Goal: Information Seeking & Learning: Learn about a topic

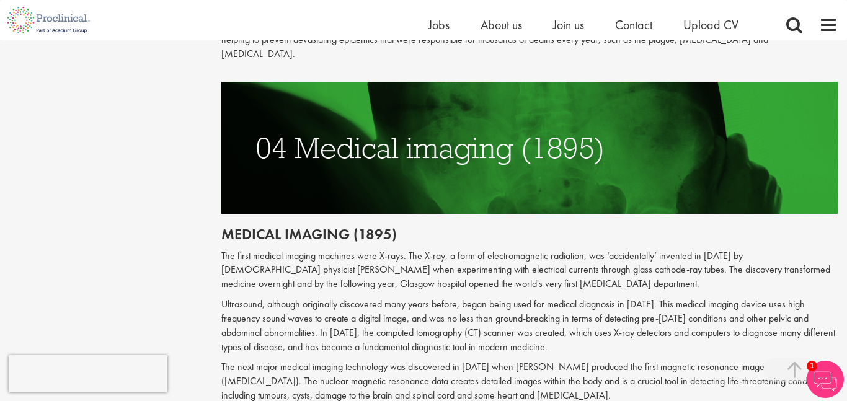
scroll to position [1425, 0]
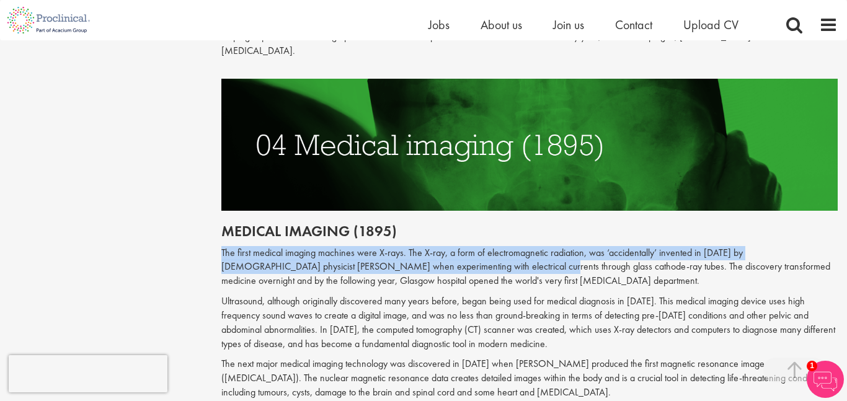
drag, startPoint x: 451, startPoint y: 237, endPoint x: 218, endPoint y: 216, distance: 234.1
copy p "The first medical imaging machines were X-rays. The X-ray, a form of electromag…"
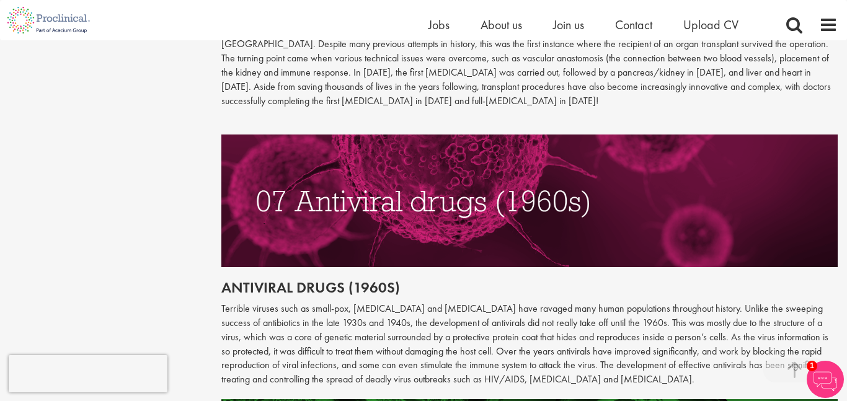
scroll to position [2280, 0]
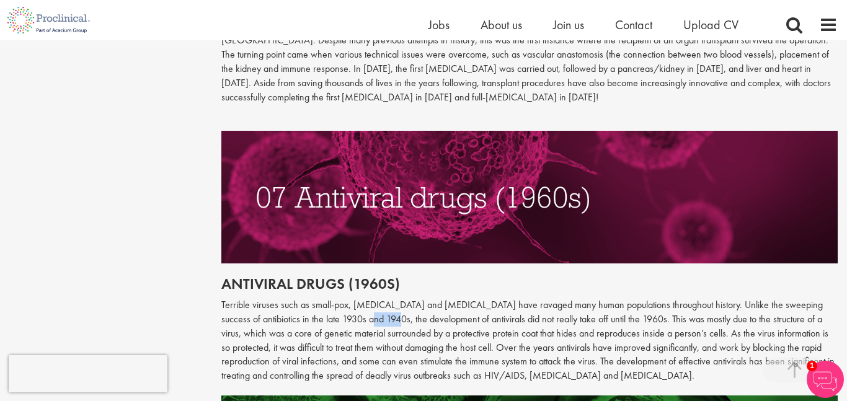
drag, startPoint x: 324, startPoint y: 276, endPoint x: 349, endPoint y: 280, distance: 25.2
click at [349, 298] on p "Terrible viruses such as small-pox, [MEDICAL_DATA] and [MEDICAL_DATA] have rava…" at bounding box center [529, 340] width 617 height 85
click at [356, 298] on p "Terrible viruses such as small-pox, [MEDICAL_DATA] and [MEDICAL_DATA] have rava…" at bounding box center [529, 340] width 617 height 85
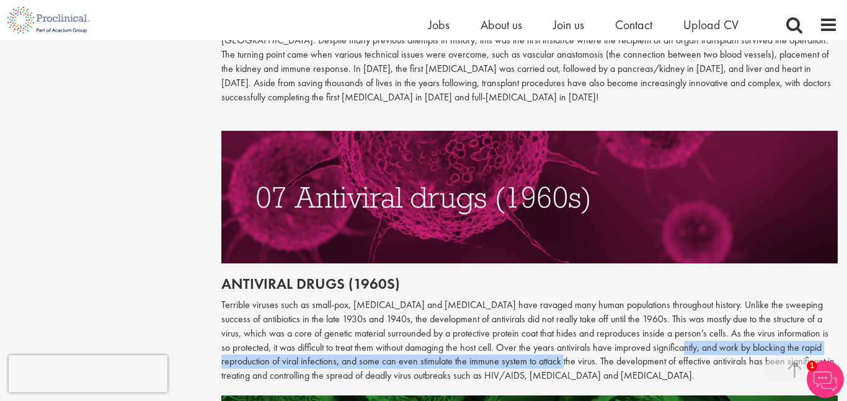
drag, startPoint x: 476, startPoint y: 321, endPoint x: 614, endPoint y: 303, distance: 139.3
click at [614, 303] on p "Terrible viruses such as small-pox, [MEDICAL_DATA] and [MEDICAL_DATA] have rava…" at bounding box center [529, 340] width 617 height 85
copy p "work by blocking the rapid reproduction of viral infections, and some can even …"
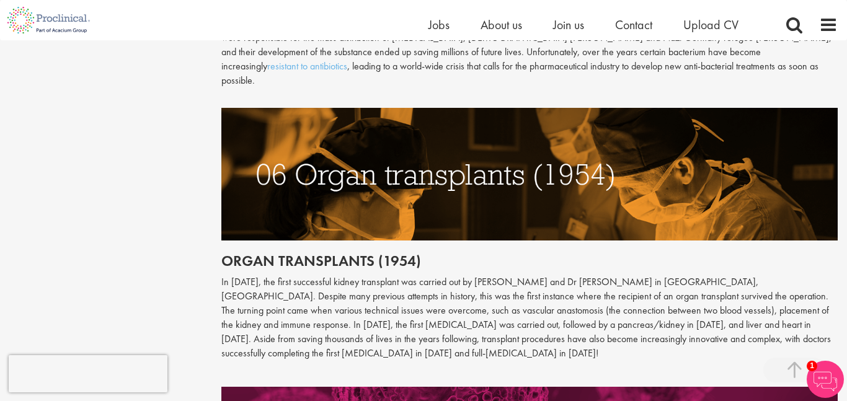
scroll to position [2023, 0]
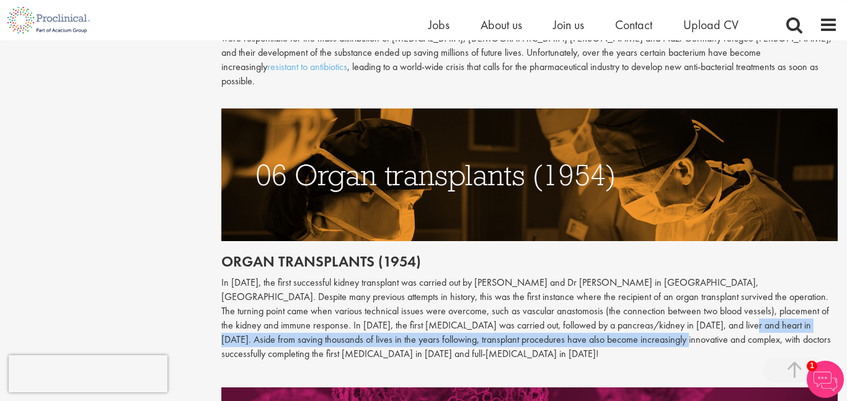
drag, startPoint x: 562, startPoint y: 299, endPoint x: 627, endPoint y: 281, distance: 67.5
click at [627, 281] on p "In [DATE], the first successful kidney transplant was carried out by [PERSON_NA…" at bounding box center [529, 318] width 617 height 85
copy p "Aside from saving thousands of lives in the years following, transplant procedu…"
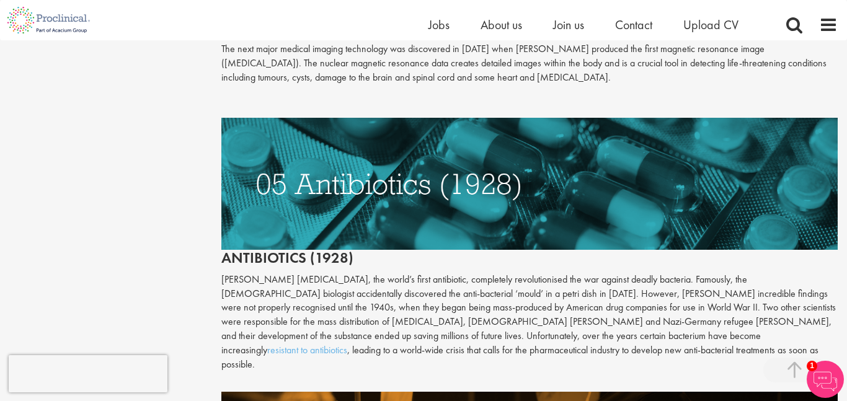
scroll to position [1741, 0]
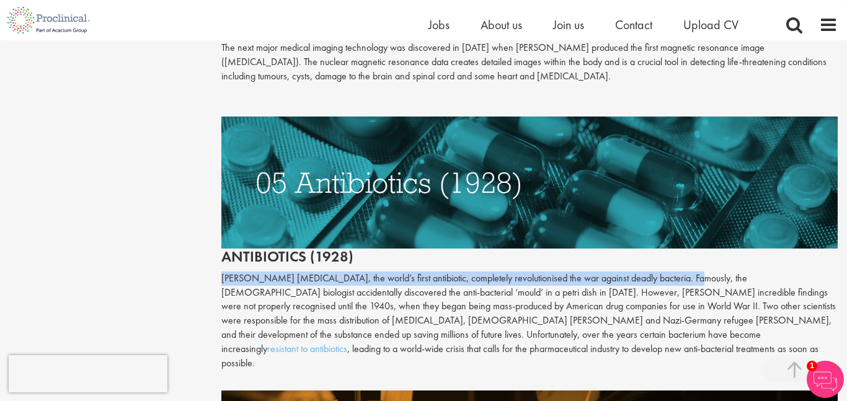
drag, startPoint x: 666, startPoint y: 250, endPoint x: 217, endPoint y: 245, distance: 448.9
click at [217, 245] on div "The top 10 medical advances in history Author: [PERSON_NAME] Posting date: [DAT…" at bounding box center [529, 118] width 635 height 3441
copy p "[PERSON_NAME] [MEDICAL_DATA], the world’s first antibiotic, completely revoluti…"
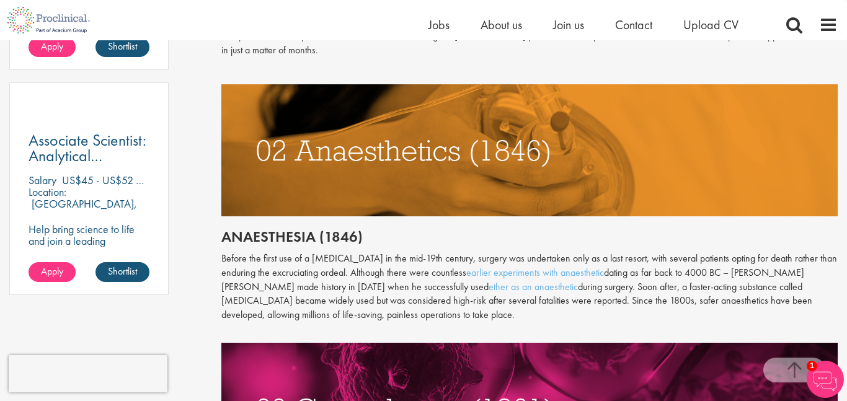
scroll to position [890, 0]
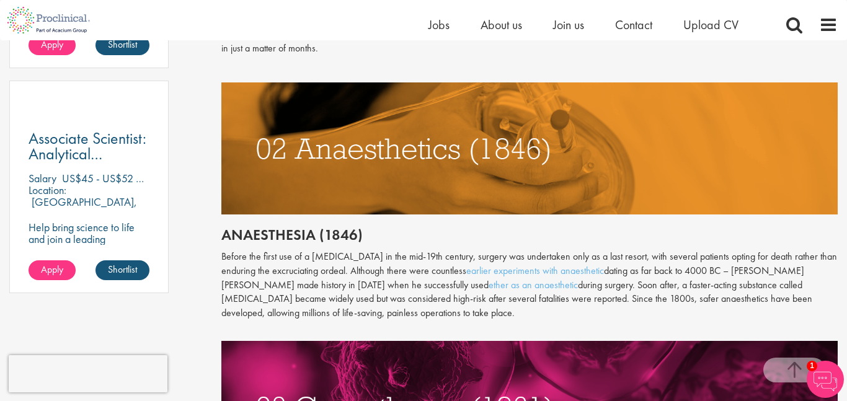
click at [379, 211] on div "Throughout history, disease has been a subject of fear and fascination in equal…" at bounding box center [529, 237] width 617 height 1074
click at [753, 256] on p "Before the first use of a [MEDICAL_DATA] in the mid-19th century, surgery was u…" at bounding box center [529, 285] width 617 height 71
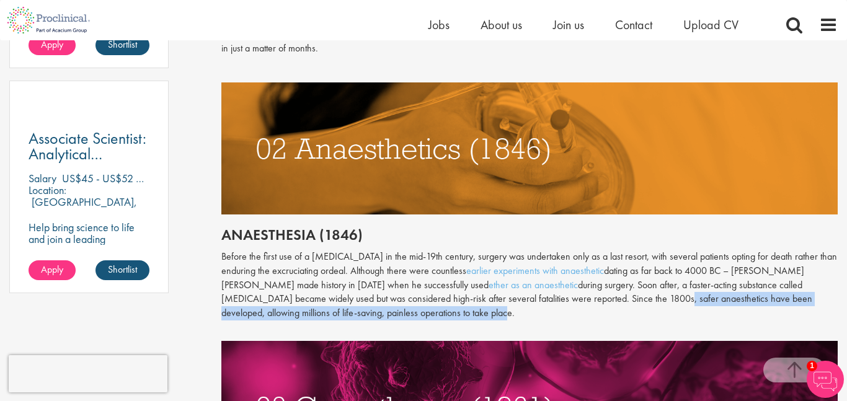
drag, startPoint x: 691, startPoint y: 293, endPoint x: 567, endPoint y: 282, distance: 123.8
click at [567, 282] on p "Before the first use of a [MEDICAL_DATA] in the mid-19th century, surgery was u…" at bounding box center [529, 285] width 617 height 71
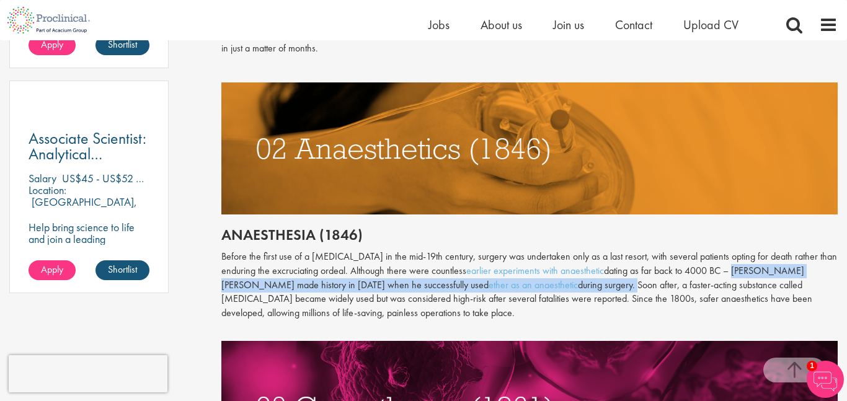
drag, startPoint x: 752, startPoint y: 256, endPoint x: 555, endPoint y: 268, distance: 197.5
click at [555, 268] on p "Before the first use of a [MEDICAL_DATA] in the mid-19th century, surgery was u…" at bounding box center [529, 285] width 617 height 71
copy p "[PERSON_NAME] [PERSON_NAME] made history in [DATE] when he successfully used et…"
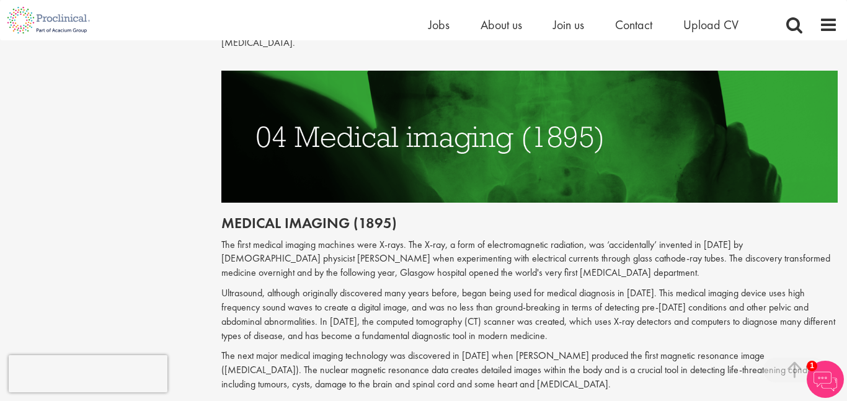
scroll to position [1435, 0]
